Goal: Navigation & Orientation: Find specific page/section

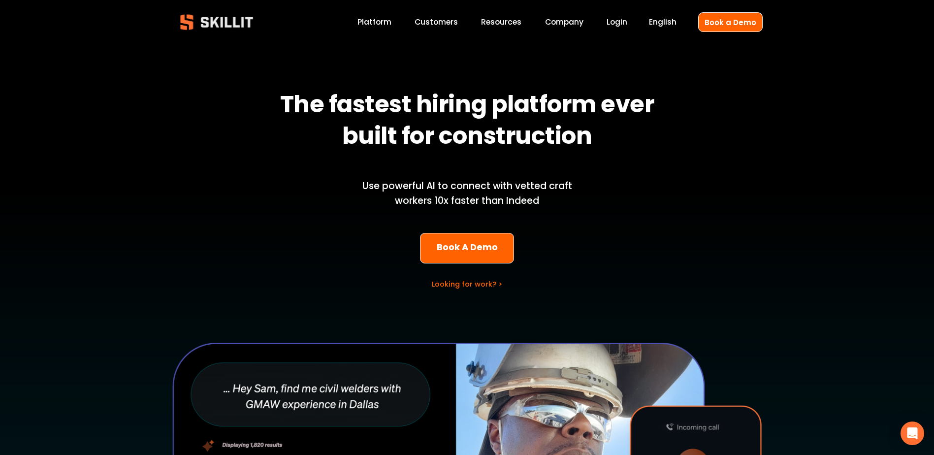
click at [450, 27] on link "Customers" at bounding box center [436, 22] width 43 height 13
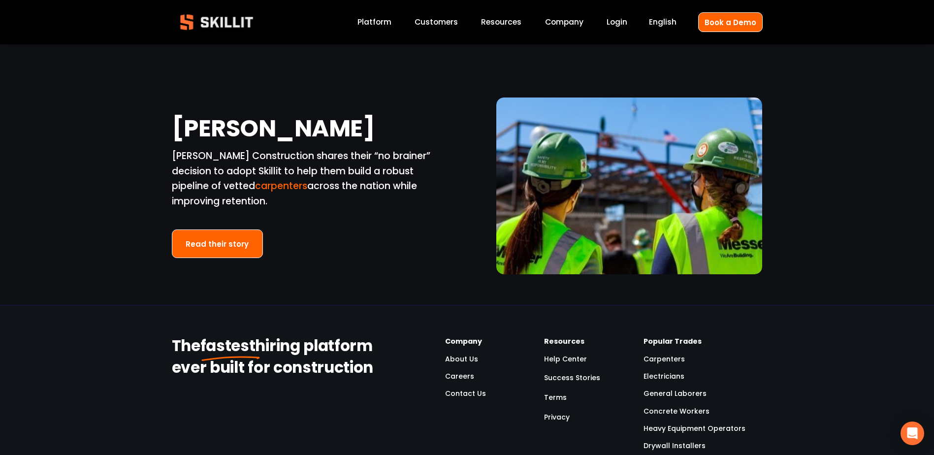
scroll to position [2364, 0]
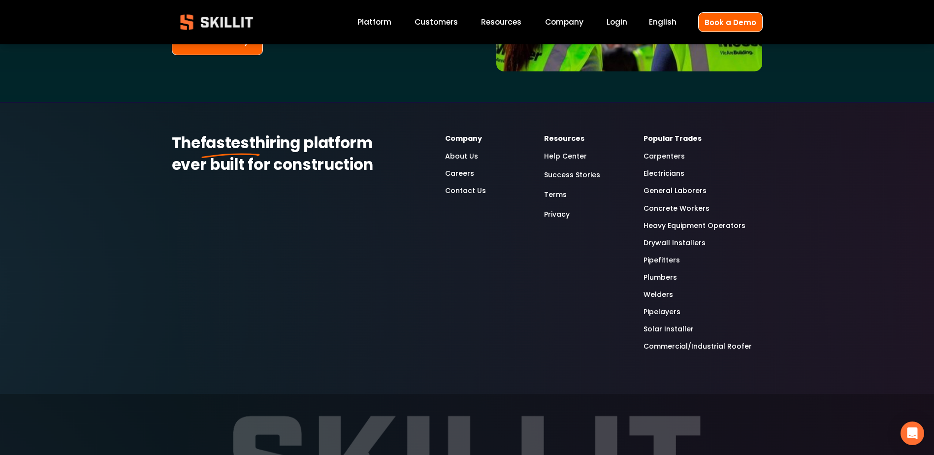
click at [660, 203] on link "Concrete Workers" at bounding box center [677, 208] width 66 height 11
